Goal: Task Accomplishment & Management: Use online tool/utility

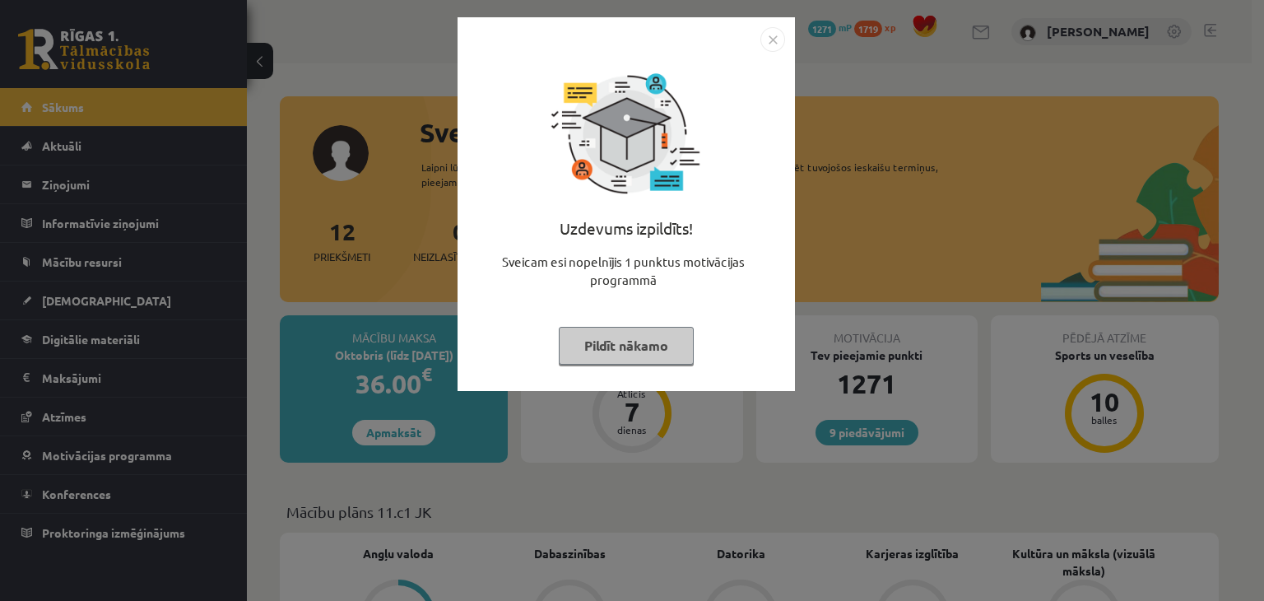
click at [781, 30] on img "Close" at bounding box center [773, 39] width 25 height 25
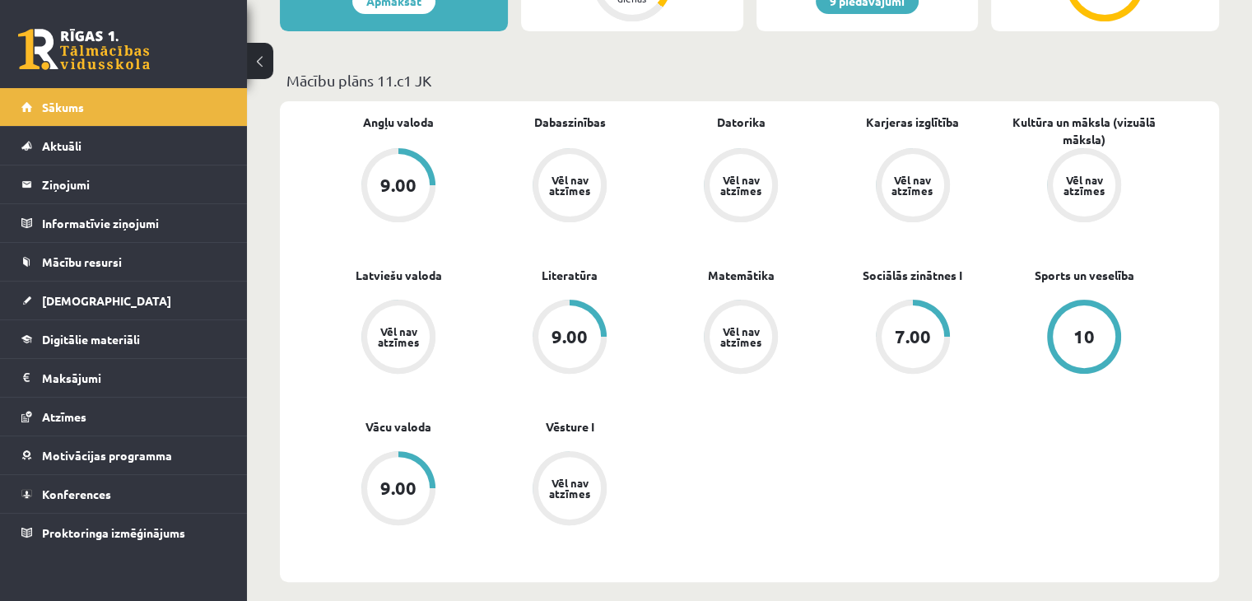
scroll to position [433, 0]
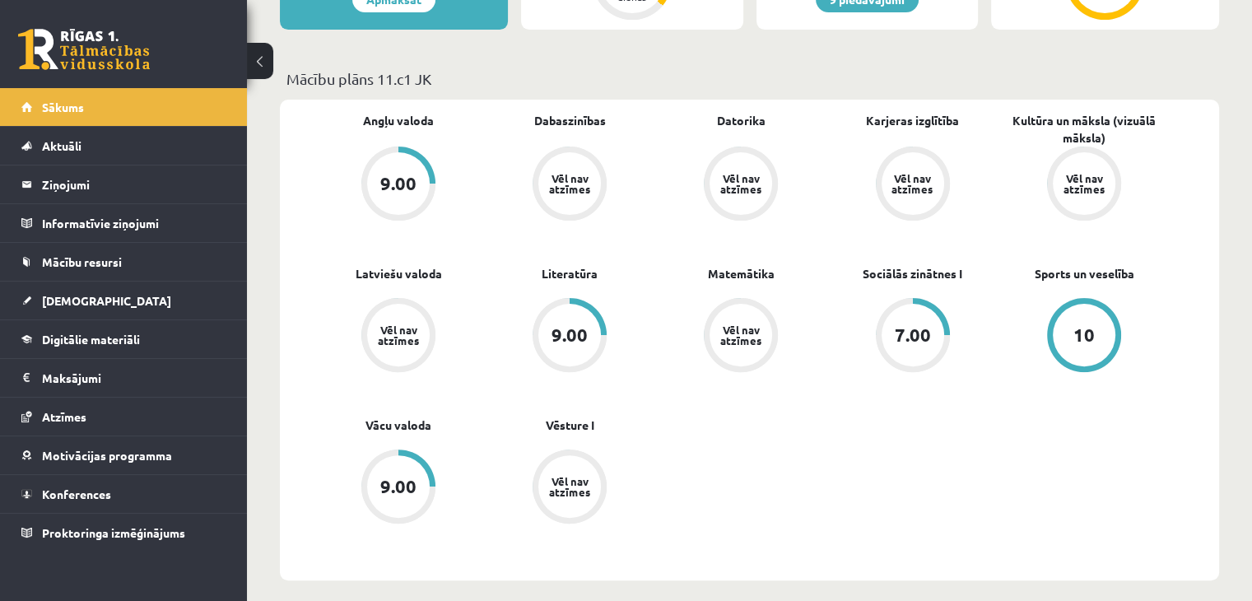
click at [918, 300] on div "7.00" at bounding box center [913, 335] width 74 height 74
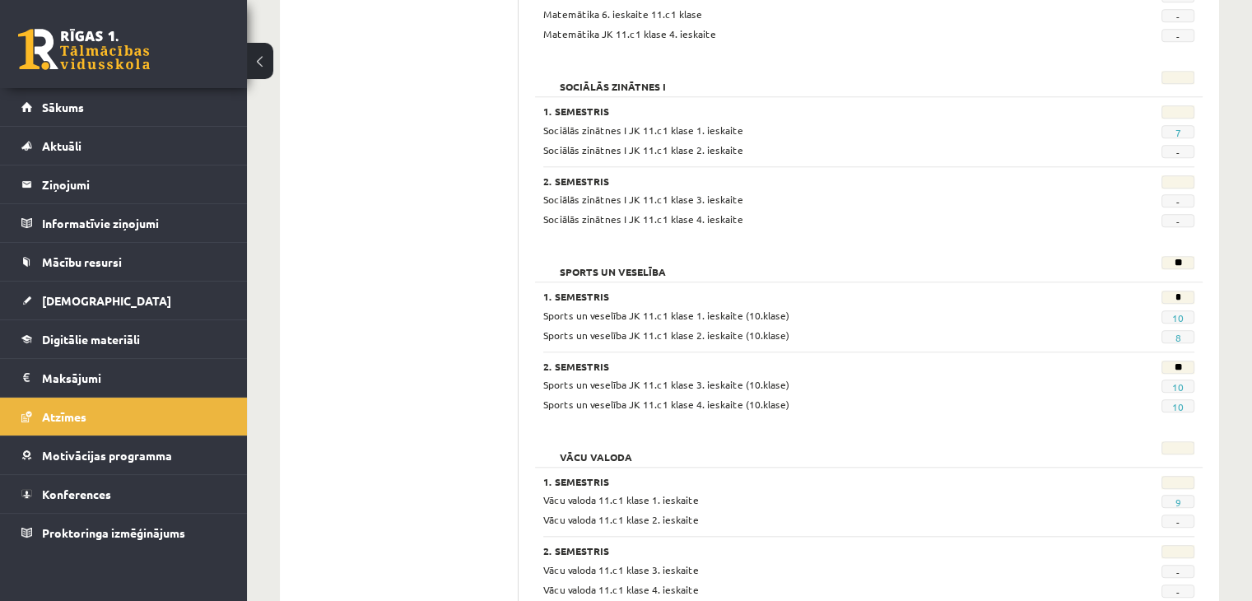
scroll to position [1597, 0]
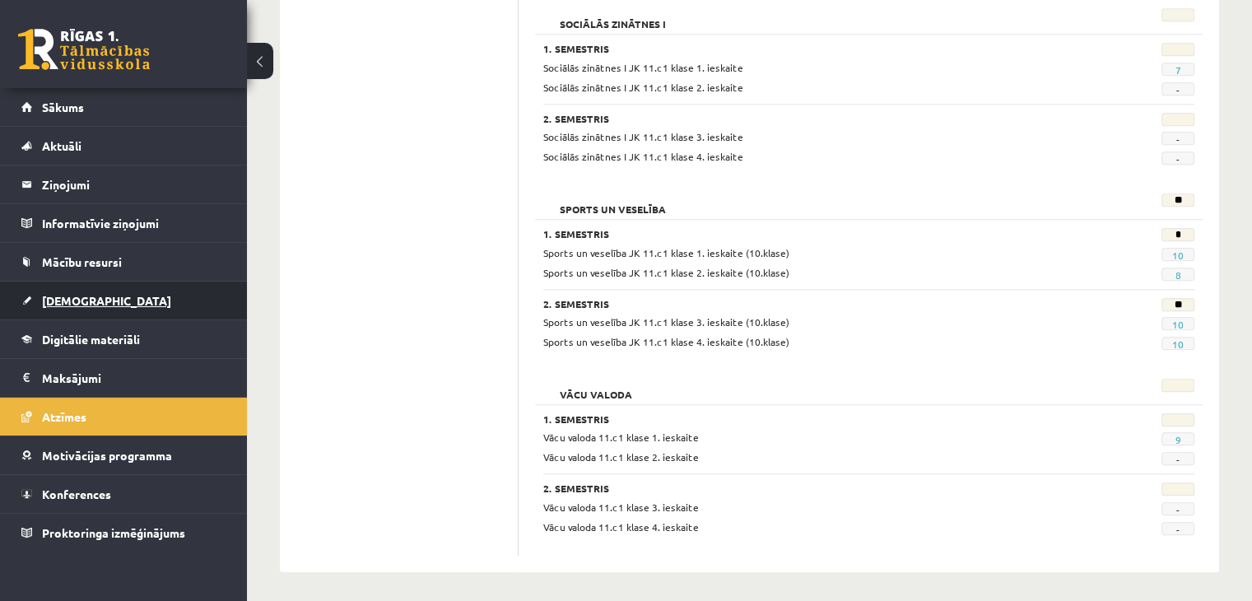
click at [128, 304] on link "[DEMOGRAPHIC_DATA]" at bounding box center [123, 301] width 205 height 38
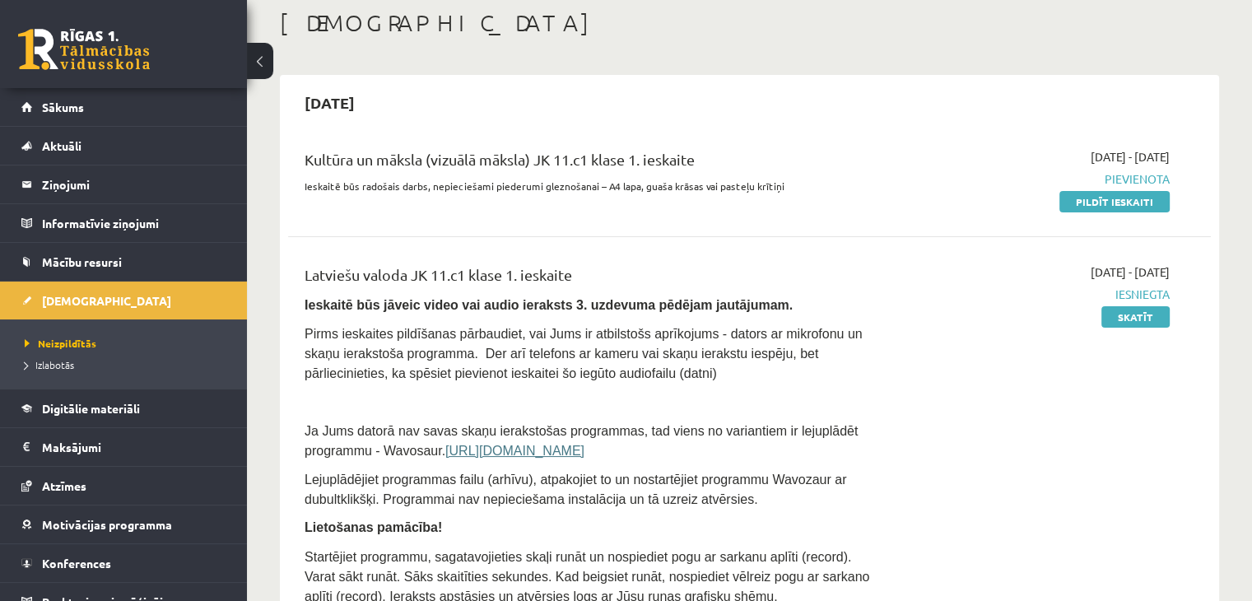
scroll to position [102, 0]
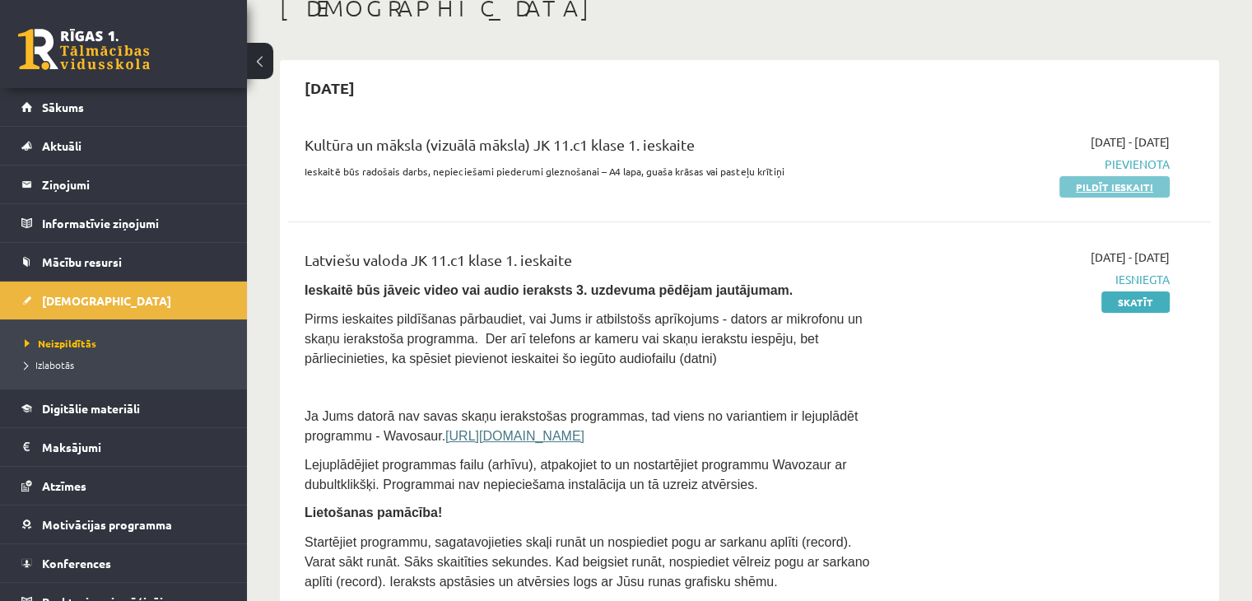
click at [1073, 185] on link "Pildīt ieskaiti" at bounding box center [1114, 186] width 110 height 21
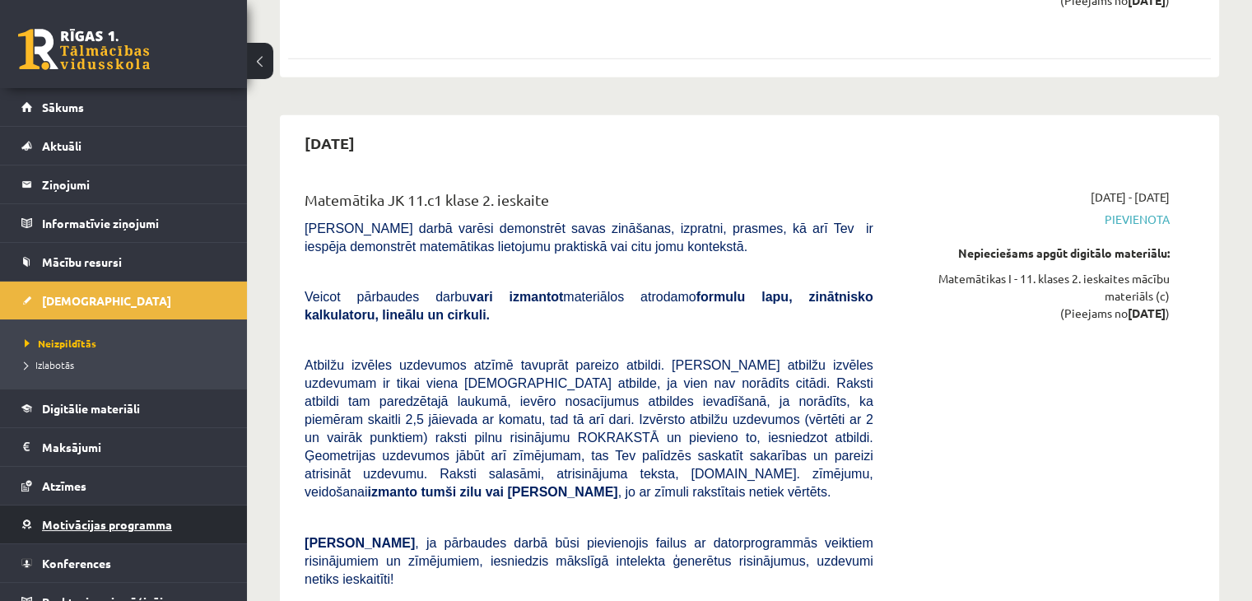
scroll to position [4181, 0]
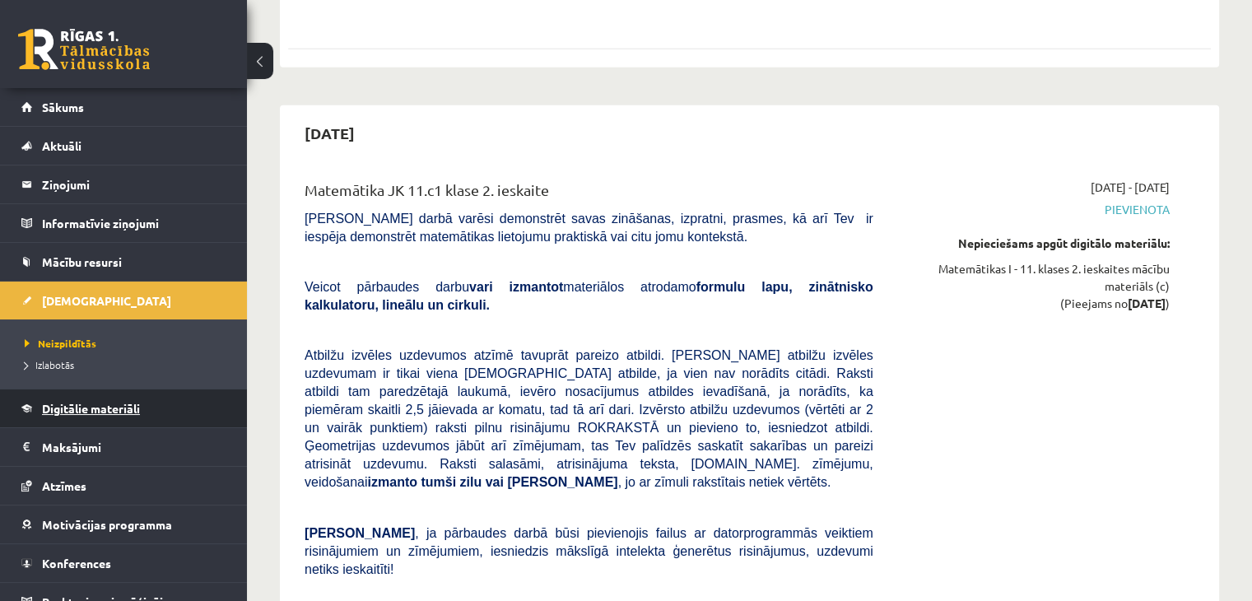
click at [155, 407] on link "Digitālie materiāli" at bounding box center [123, 408] width 205 height 38
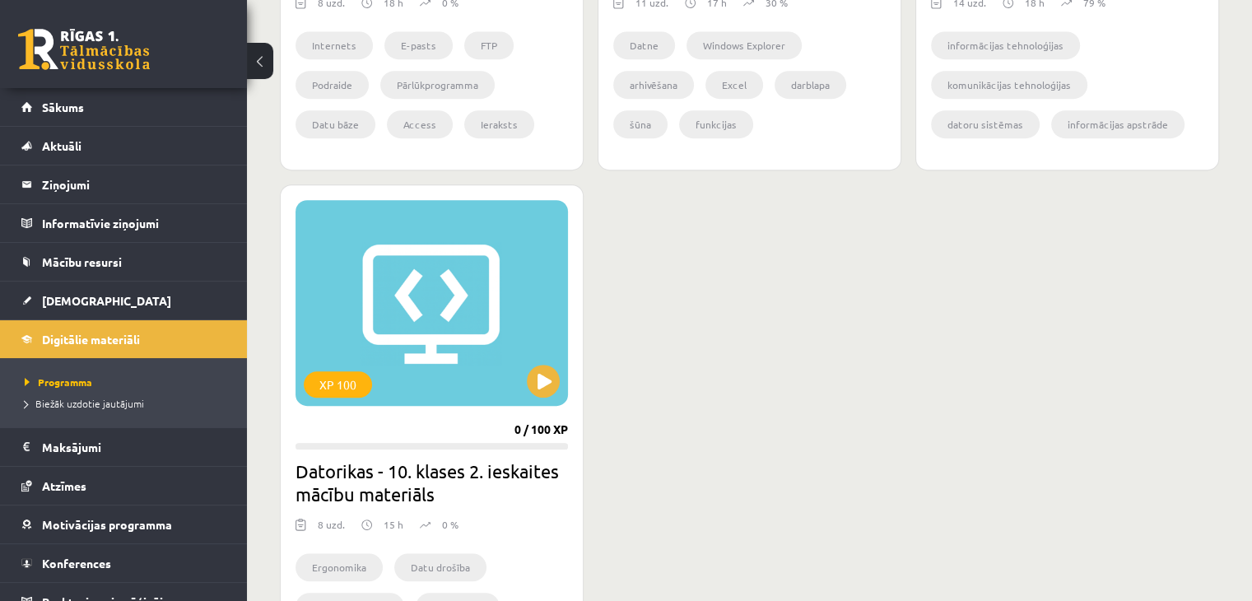
scroll to position [851, 0]
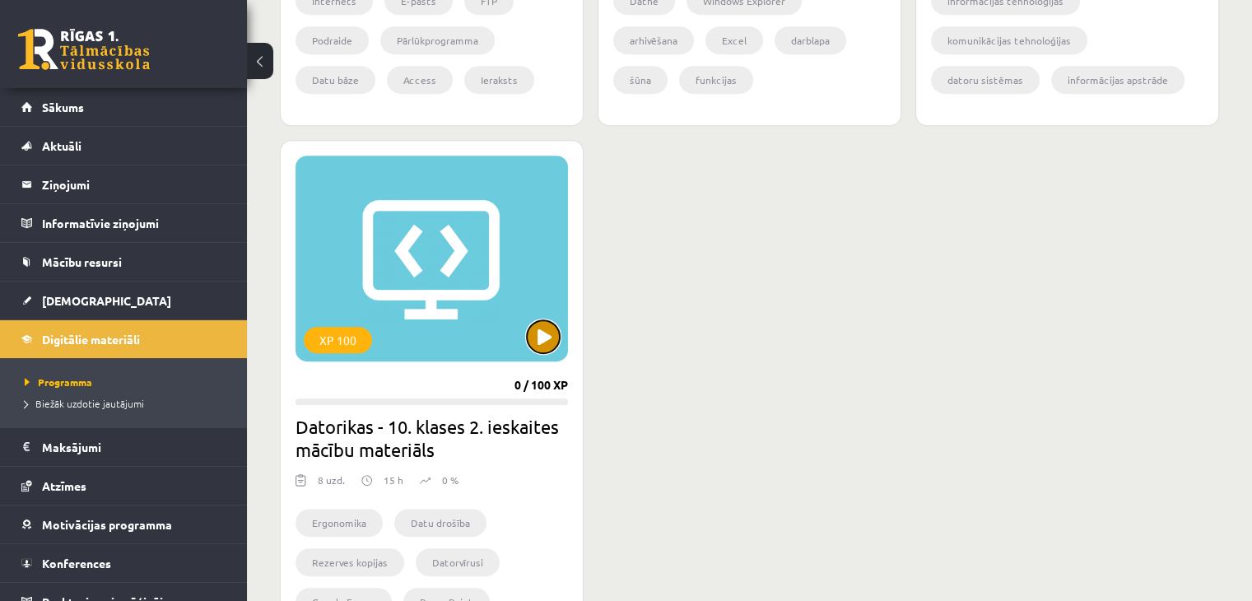
click at [554, 333] on button at bounding box center [543, 336] width 33 height 33
